Goal: Task Accomplishment & Management: Manage account settings

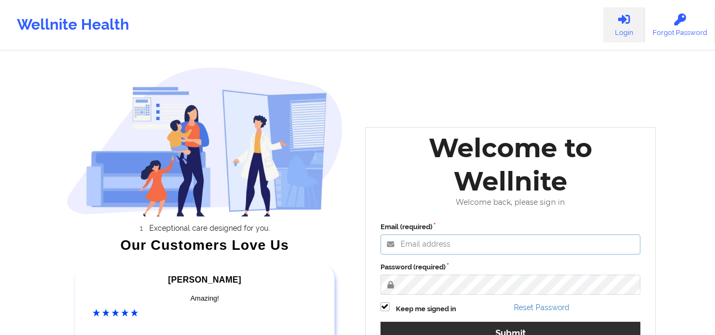
type input "[EMAIL_ADDRESS][DOMAIN_NAME]"
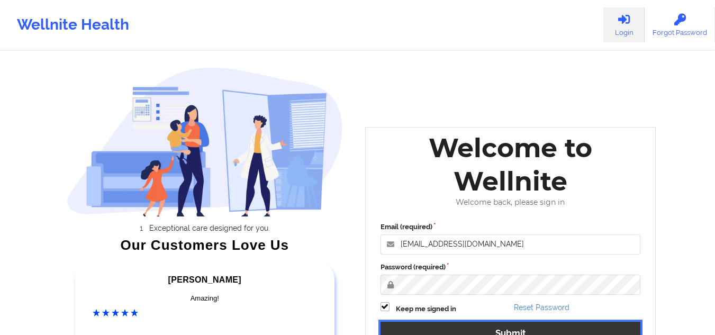
click at [427, 328] on button "Submit" at bounding box center [511, 333] width 260 height 23
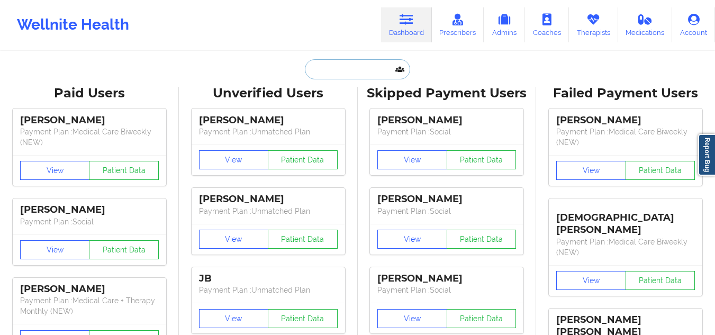
click at [364, 71] on input "text" at bounding box center [357, 69] width 105 height 20
paste input "[EMAIL_ADDRESS][DOMAIN_NAME]"
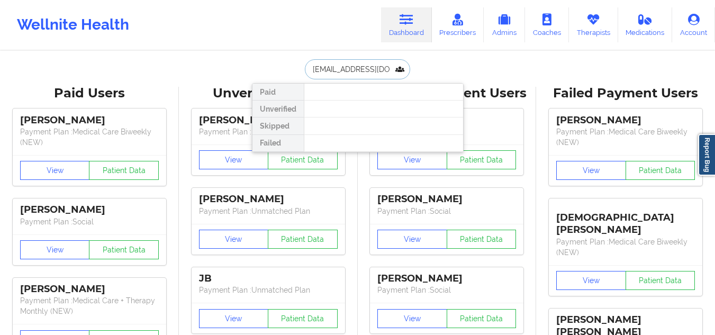
scroll to position [0, 3]
type input "[EMAIL_ADDRESS][DOMAIN_NAME]"
